Goal: Transaction & Acquisition: Purchase product/service

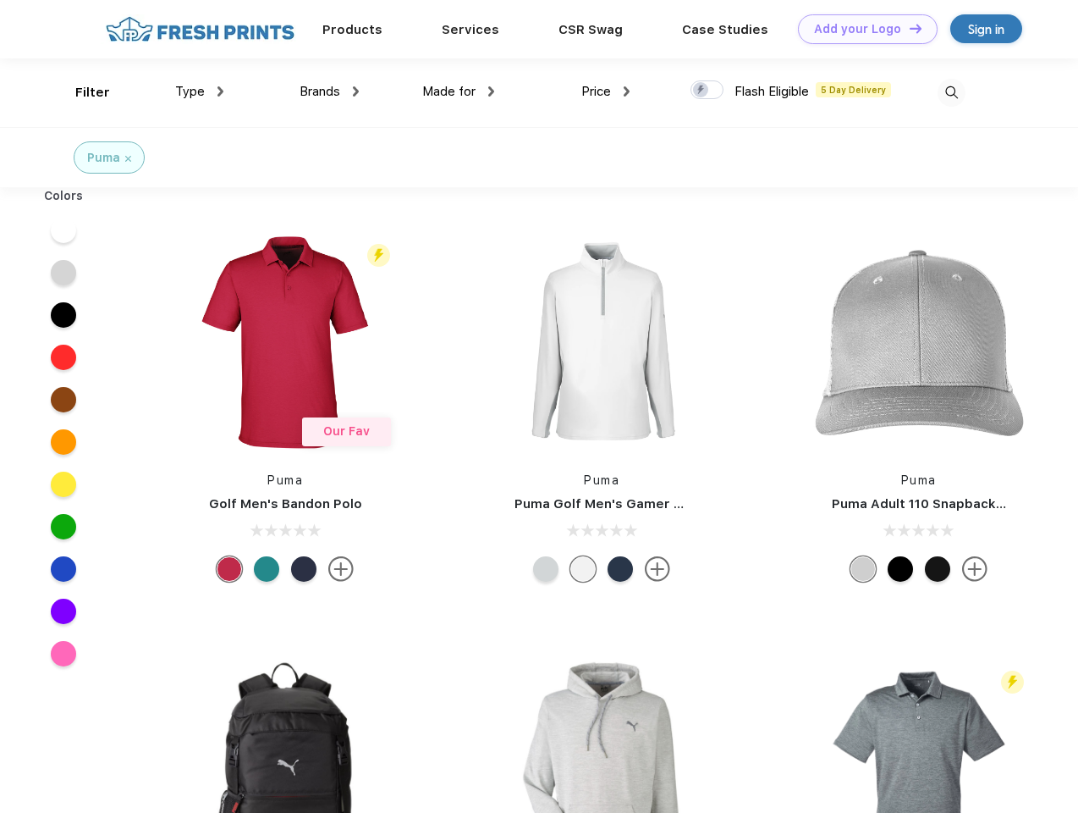
click at [862, 29] on link "Add your Logo Design Tool" at bounding box center [868, 29] width 140 height 30
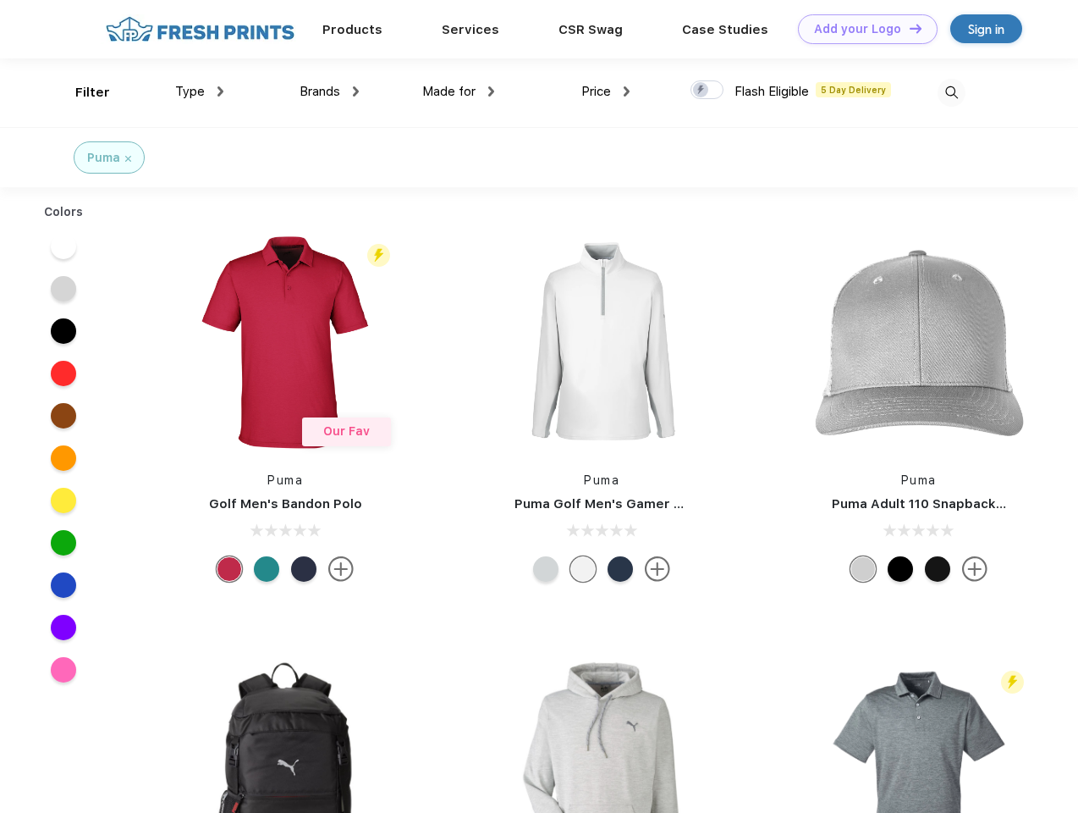
click at [0, 0] on div "Design Tool" at bounding box center [0, 0] width 0 height 0
click at [908, 28] on link "Add your Logo Design Tool" at bounding box center [868, 29] width 140 height 30
click at [81, 92] on div "Filter" at bounding box center [92, 92] width 35 height 19
click at [200, 91] on span "Type" at bounding box center [190, 91] width 30 height 15
click at [329, 91] on span "Brands" at bounding box center [320, 91] width 41 height 15
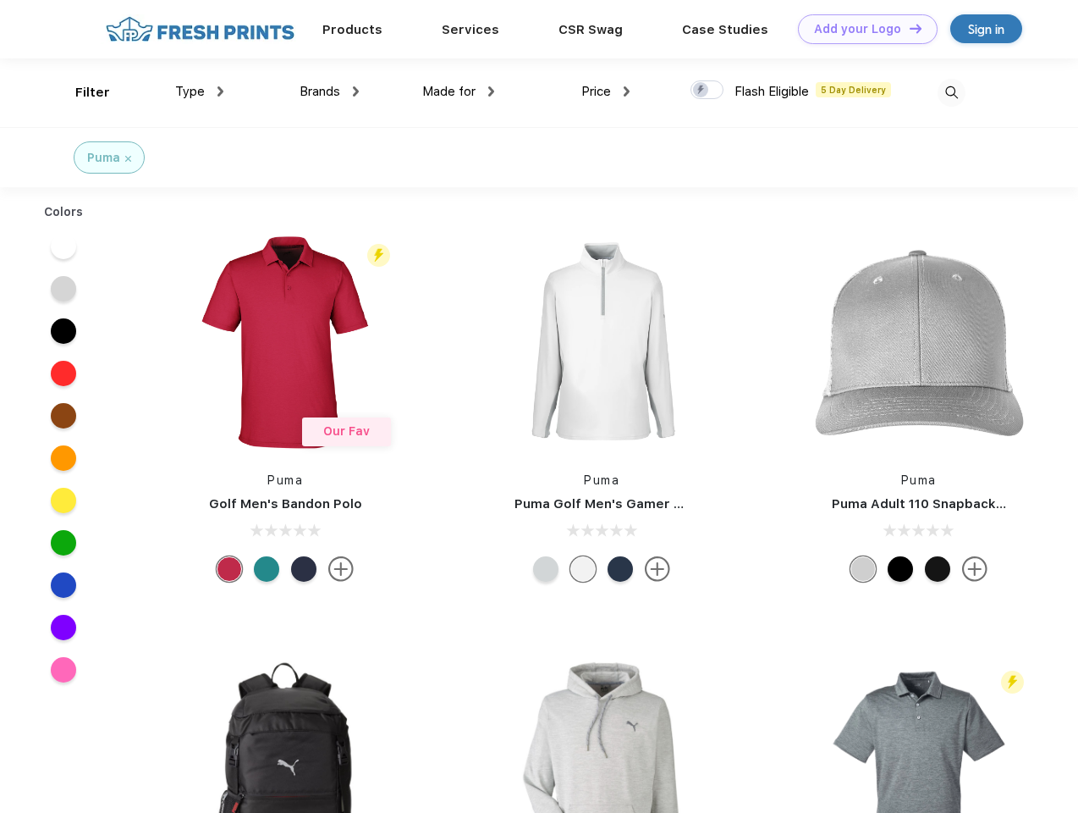
click at [459, 91] on span "Made for" at bounding box center [448, 91] width 53 height 15
click at [606, 91] on span "Price" at bounding box center [597, 91] width 30 height 15
click at [708, 91] on div at bounding box center [707, 89] width 33 height 19
click at [702, 91] on input "checkbox" at bounding box center [696, 85] width 11 height 11
click at [951, 92] on img at bounding box center [952, 93] width 28 height 28
